Goal: Transaction & Acquisition: Purchase product/service

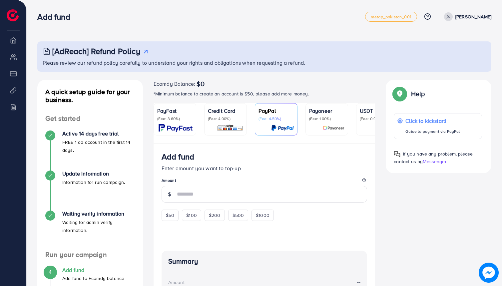
click at [293, 64] on p "Please review our refund policy carefully to understand your rights and obligat…" at bounding box center [265, 63] width 445 height 8
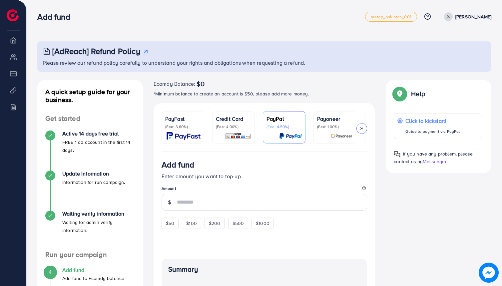
click at [9, 18] on img at bounding box center [13, 15] width 12 height 12
click at [12, 53] on li "My ad accounts" at bounding box center [13, 56] width 26 height 13
click at [13, 56] on li "My ad accounts" at bounding box center [13, 56] width 26 height 13
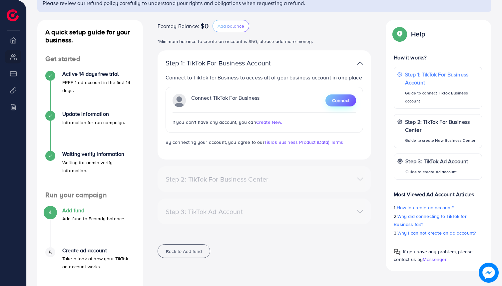
scroll to position [56, 0]
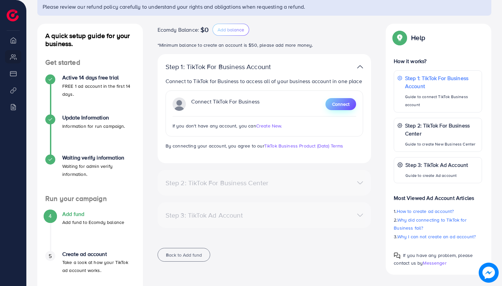
click at [344, 106] on span "Connect" at bounding box center [340, 104] width 17 height 7
click at [272, 125] on span "Create New." at bounding box center [269, 125] width 26 height 7
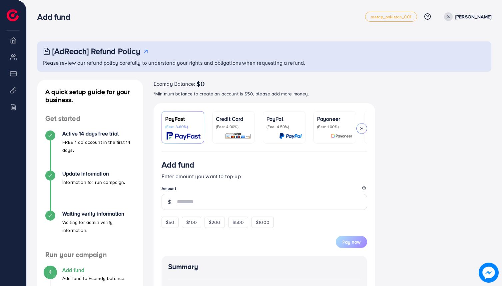
click at [10, 45] on li "Overview" at bounding box center [13, 39] width 26 height 13
click at [15, 42] on li "Overview" at bounding box center [13, 39] width 26 height 13
click at [19, 60] on li "My ad accounts" at bounding box center [13, 56] width 26 height 13
click at [13, 58] on li "My ad accounts" at bounding box center [13, 56] width 26 height 13
click at [15, 59] on li "My ad accounts" at bounding box center [13, 56] width 26 height 13
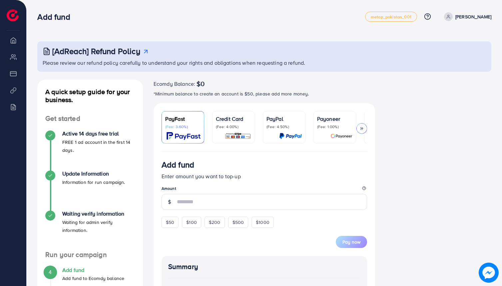
click at [12, 71] on li "Payment" at bounding box center [13, 73] width 26 height 13
click at [14, 40] on li "Overview" at bounding box center [13, 39] width 26 height 13
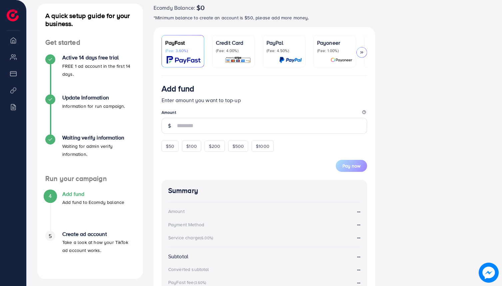
scroll to position [52, 0]
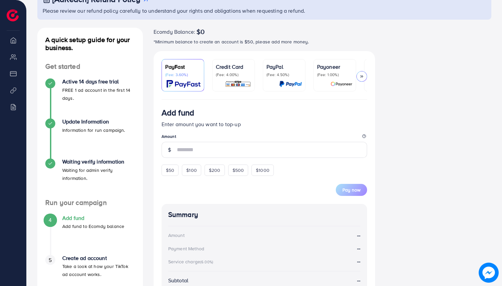
click at [12, 104] on li "Billing" at bounding box center [13, 106] width 26 height 13
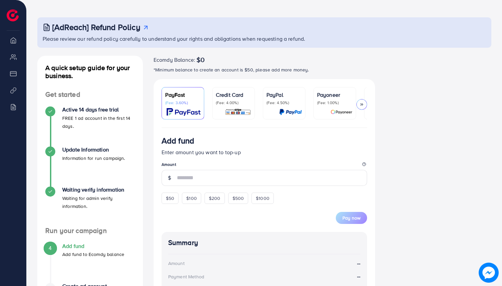
scroll to position [15, 0]
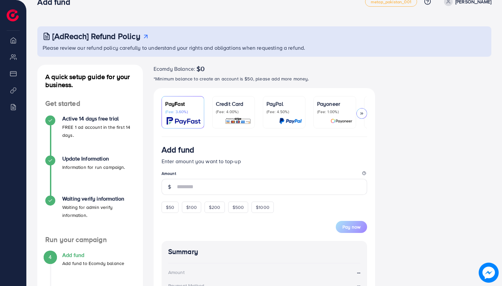
click at [12, 15] on img at bounding box center [13, 15] width 12 height 12
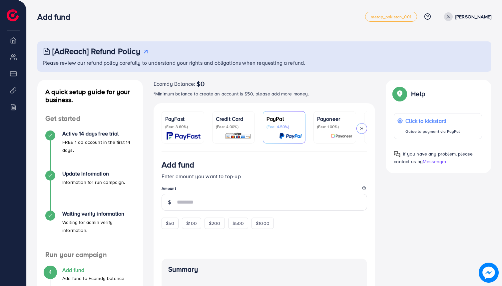
click at [12, 104] on li "Billing" at bounding box center [13, 106] width 26 height 13
click at [13, 43] on li "Overview" at bounding box center [13, 39] width 26 height 13
click at [15, 19] on img at bounding box center [13, 15] width 12 height 12
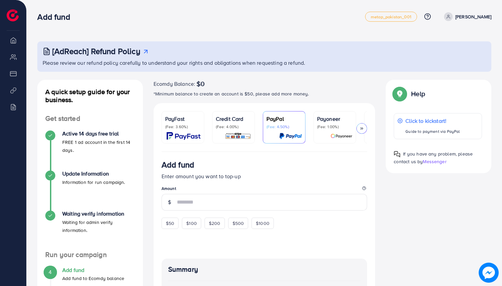
click at [14, 14] on img at bounding box center [13, 15] width 12 height 12
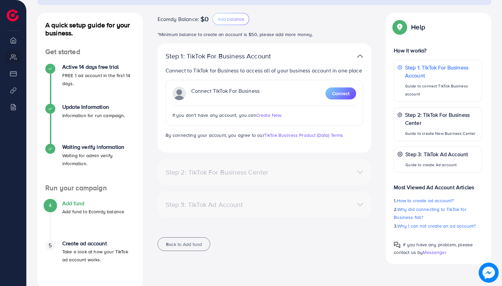
scroll to position [80, 0]
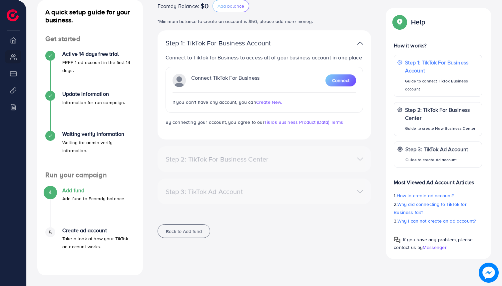
click at [78, 190] on h4 "Add fund" at bounding box center [93, 190] width 62 height 6
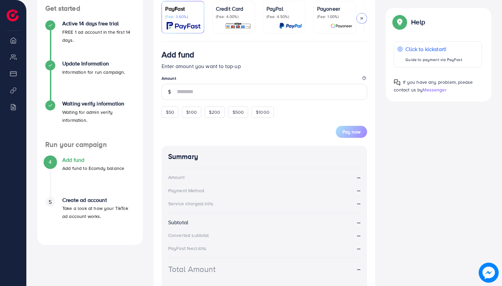
scroll to position [176, 0]
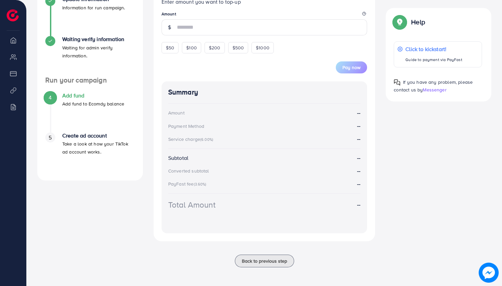
click at [101, 132] on h4 "Create ad account" at bounding box center [98, 135] width 73 height 6
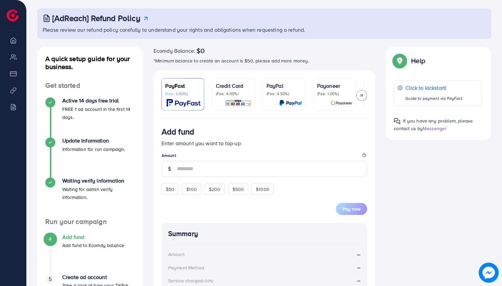
scroll to position [15, 0]
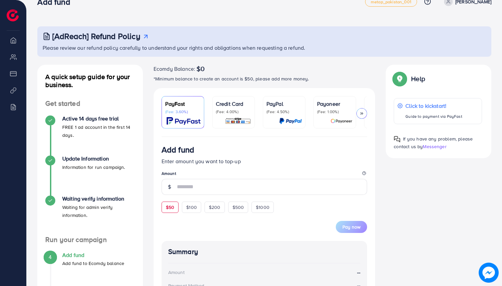
click at [173, 210] on span "$50" at bounding box center [170, 207] width 8 height 7
type input "**"
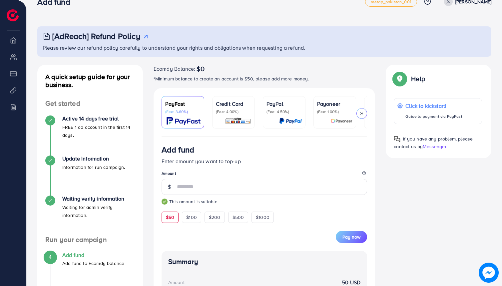
click at [206, 233] on div "Pay now" at bounding box center [265, 233] width 206 height 20
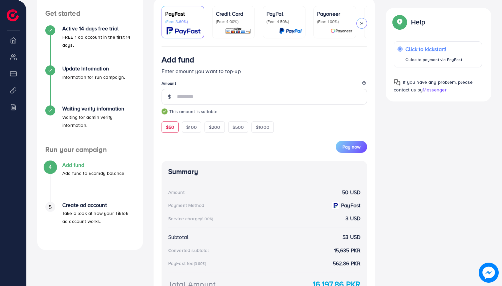
scroll to position [0, 0]
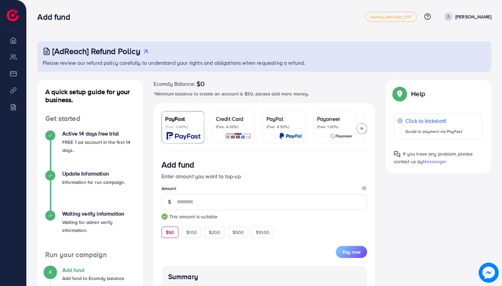
click at [172, 55] on div "[AdReach] Refund Policy" at bounding box center [265, 51] width 445 height 10
